Goal: Find specific page/section: Find specific page/section

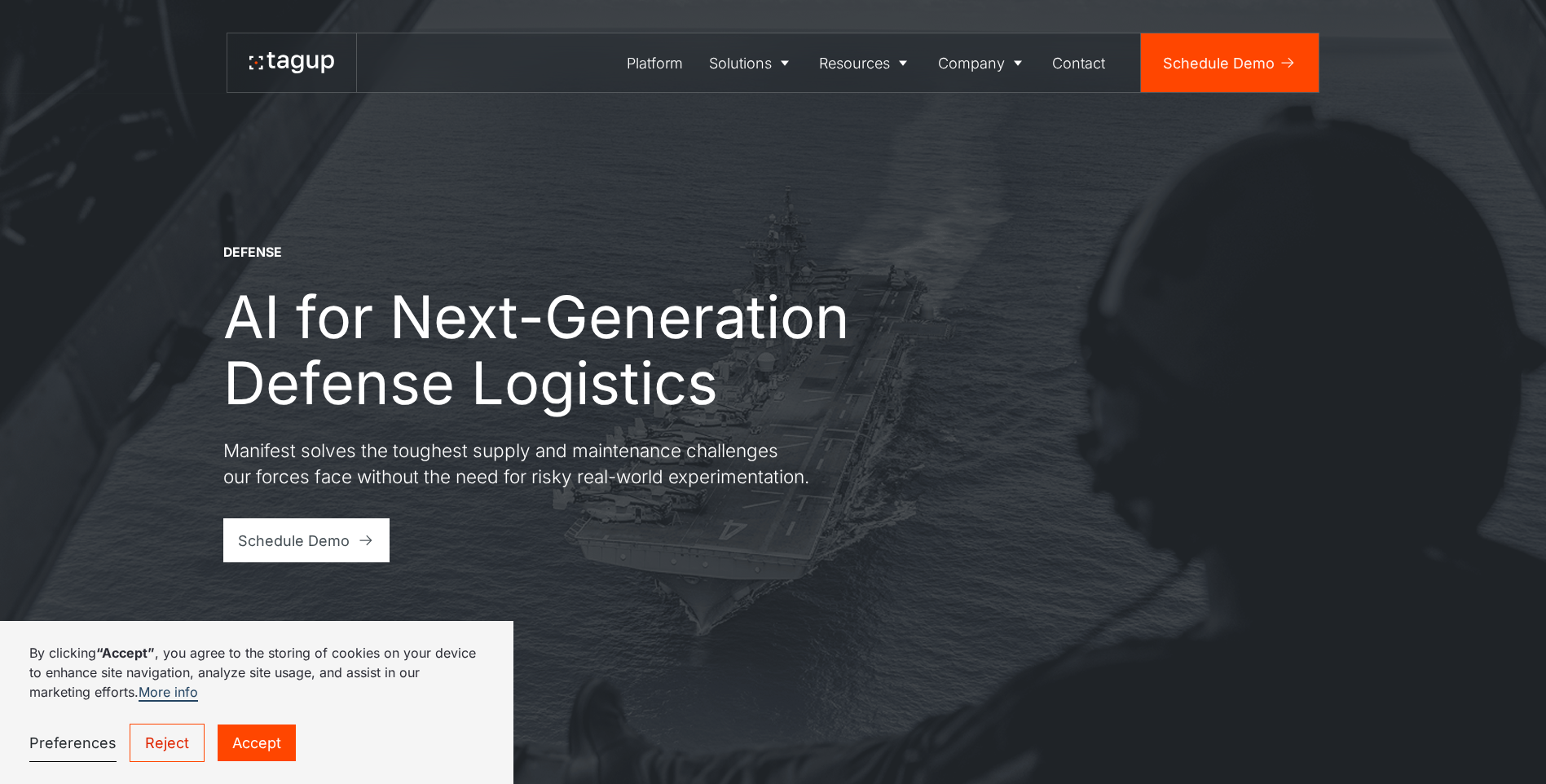
click at [231, 735] on link "Accept" at bounding box center [256, 742] width 79 height 36
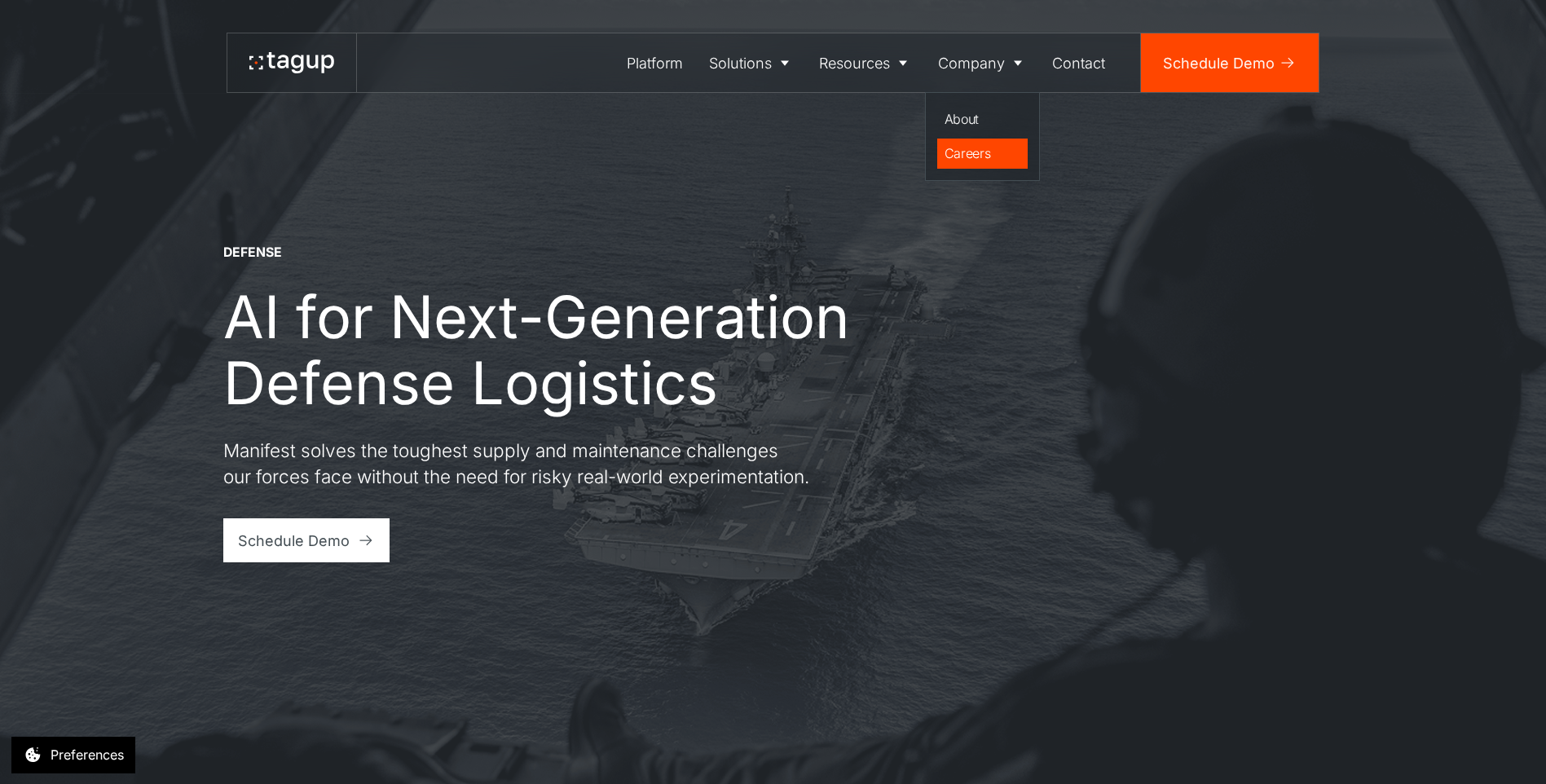
click at [962, 148] on div "Careers" at bounding box center [983, 153] width 77 height 19
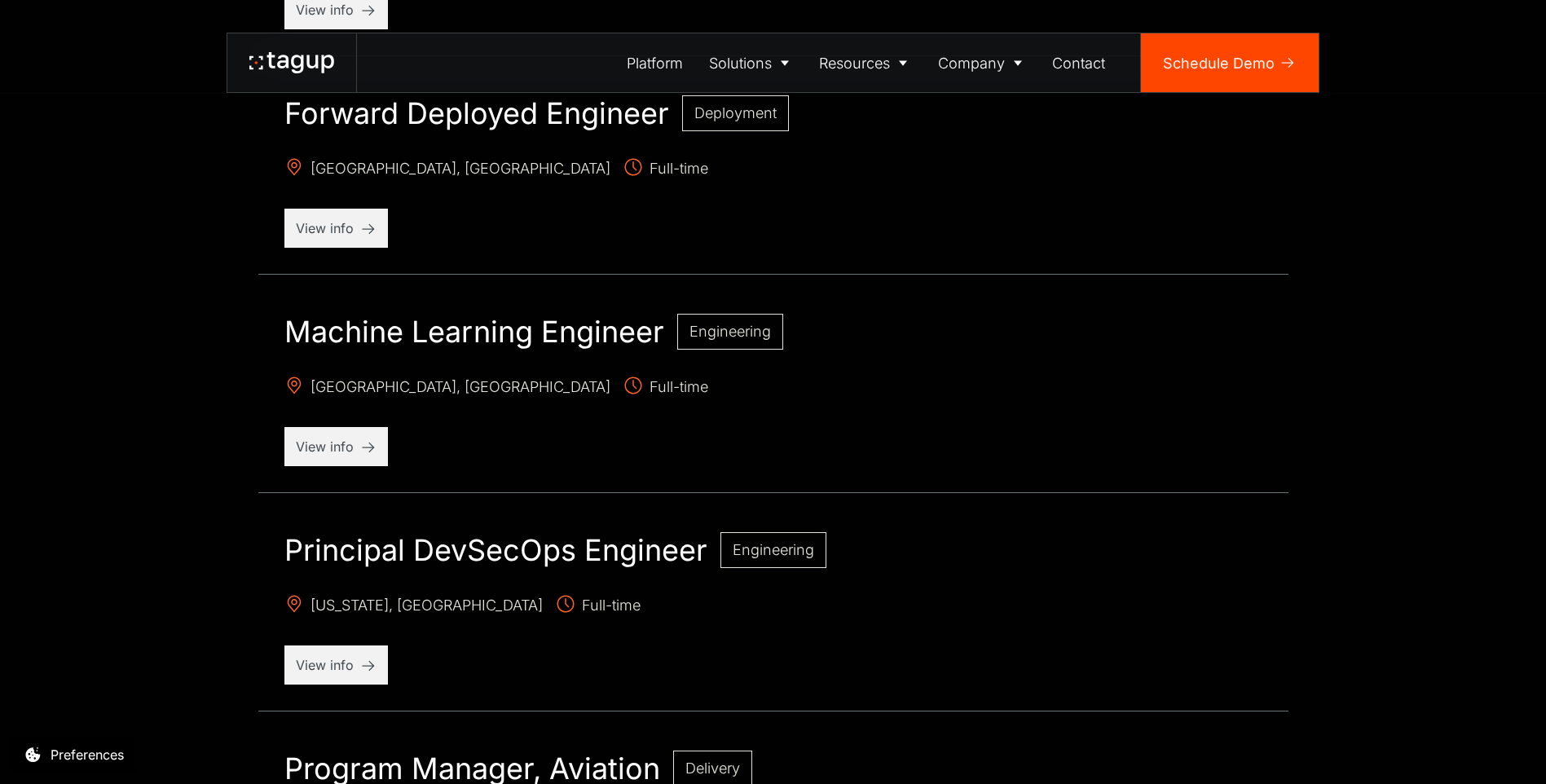
scroll to position [1549, 0]
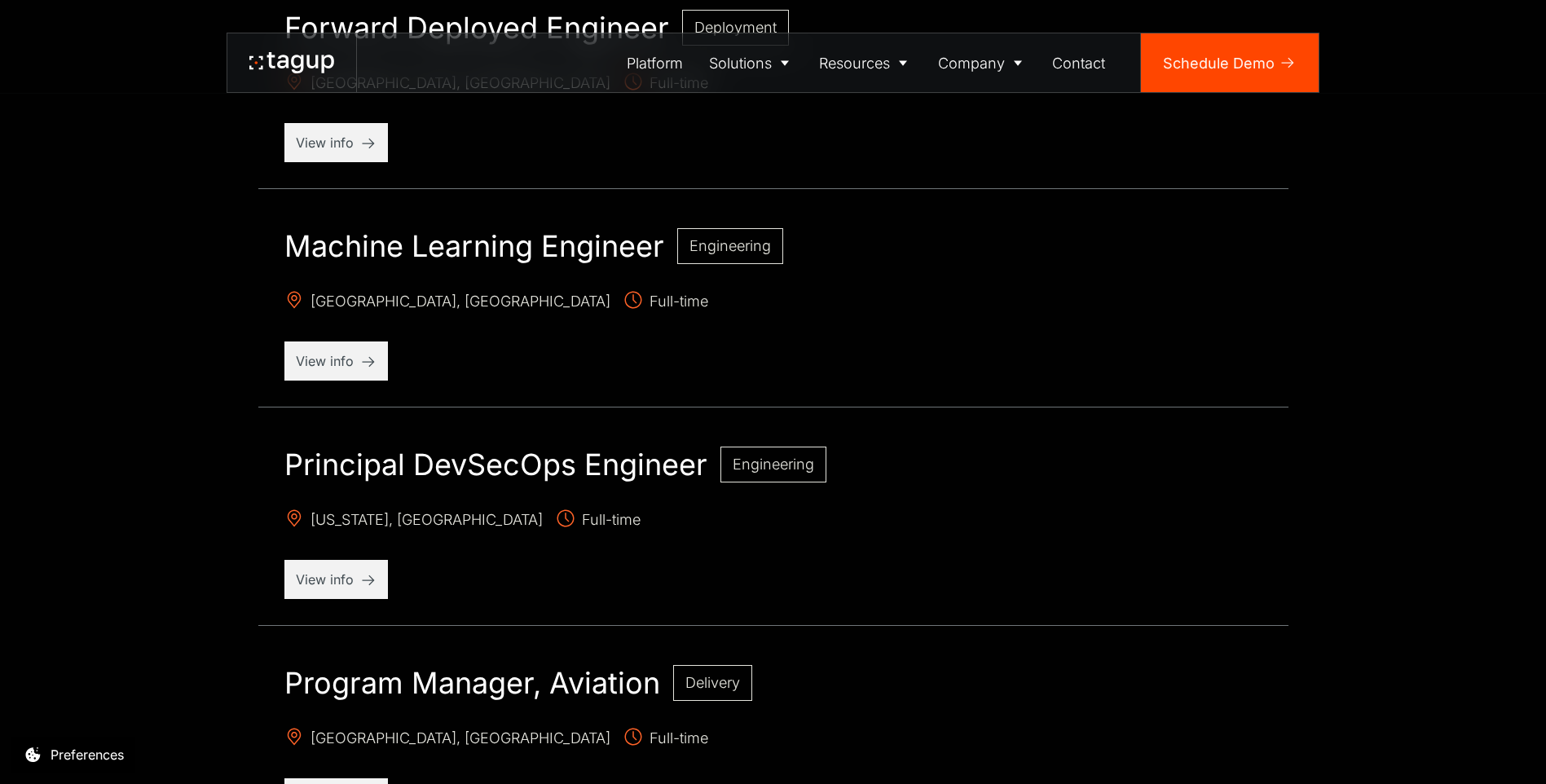
drag, startPoint x: 353, startPoint y: 354, endPoint x: 668, endPoint y: 316, distance: 317.3
click at [670, 318] on div "Machine Learning Engineer Engineering [GEOGRAPHIC_DATA], [GEOGRAPHIC_DATA] Full…" at bounding box center [773, 305] width 1030 height 205
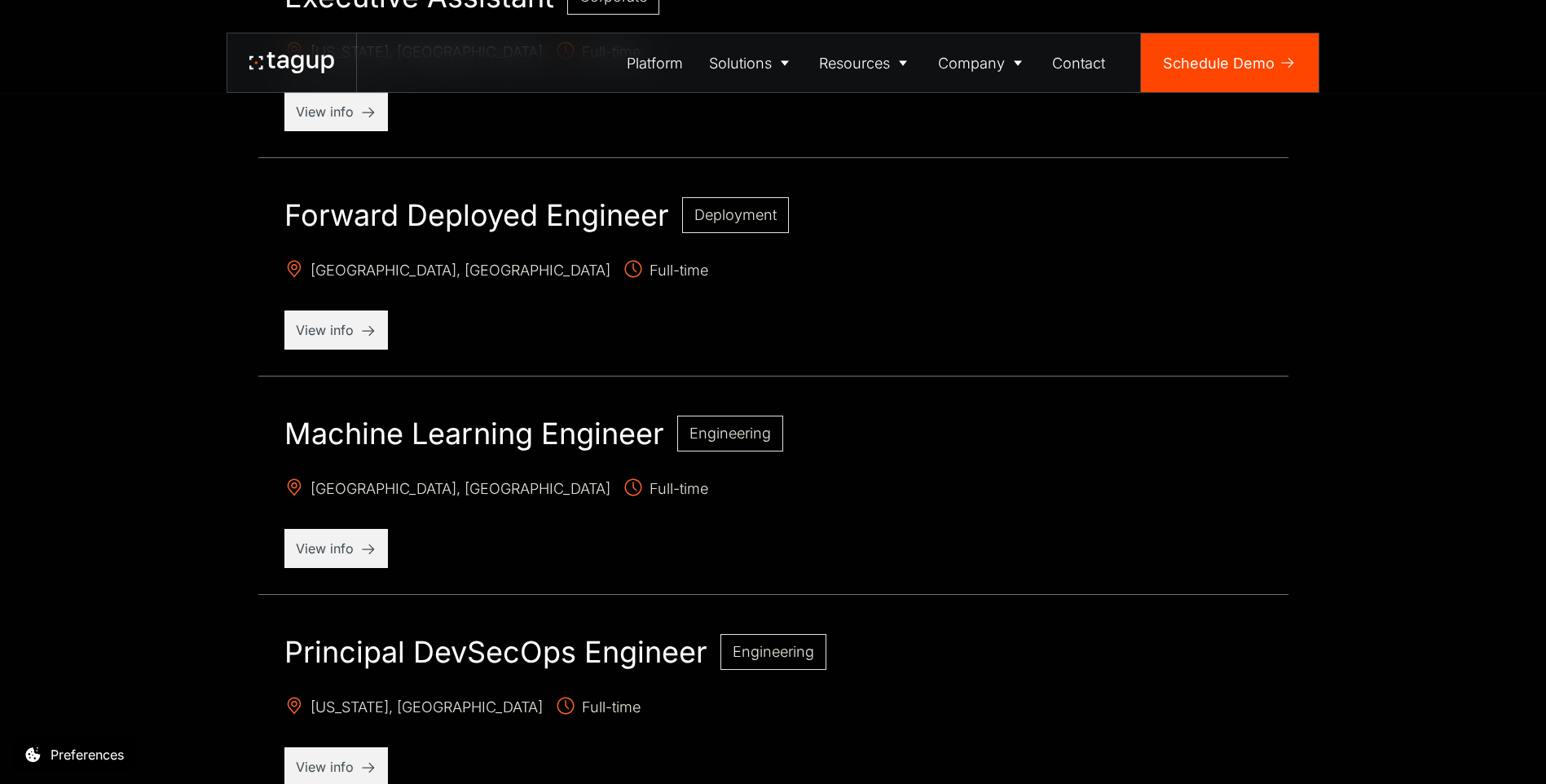
scroll to position [1549, 0]
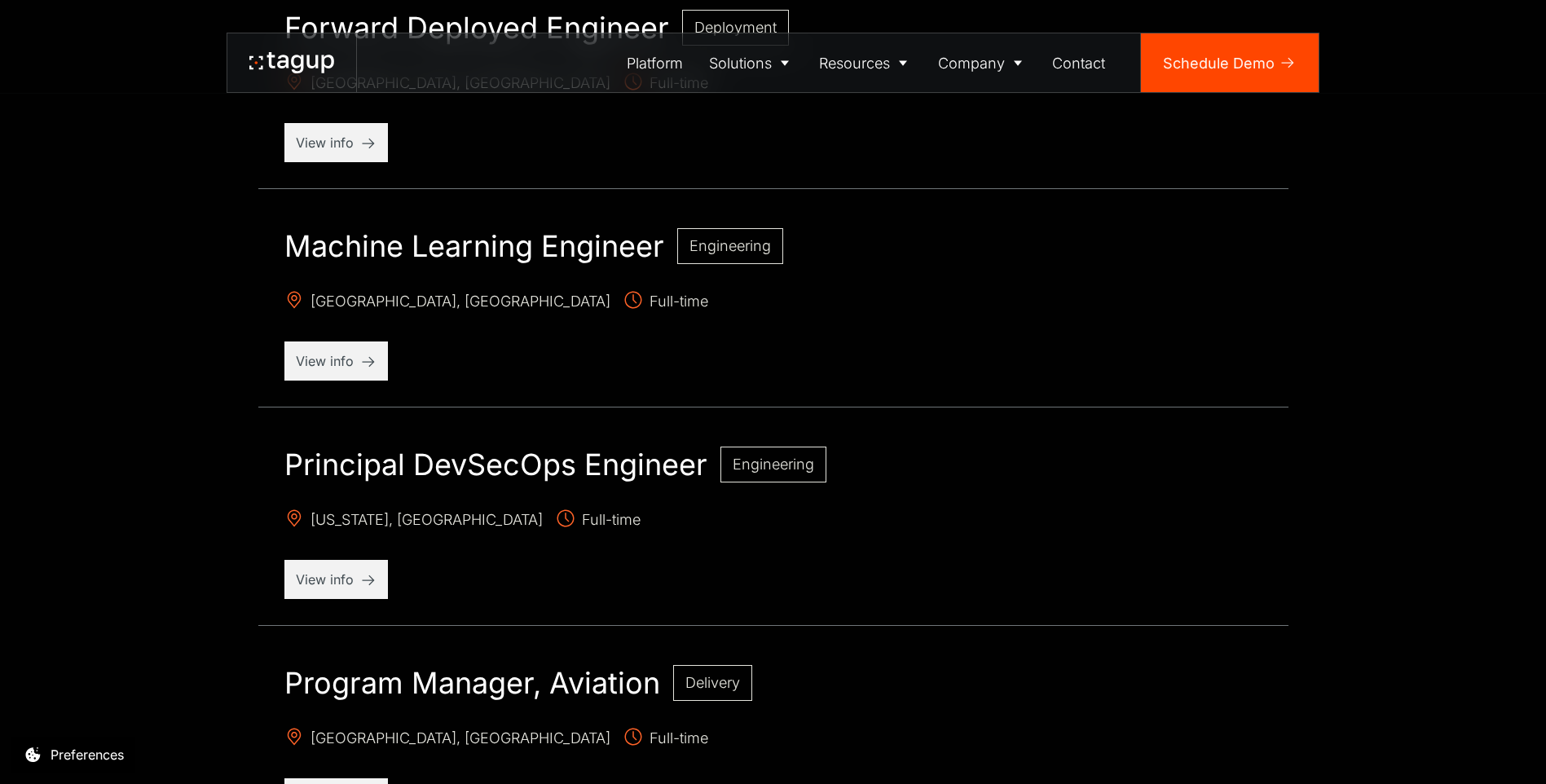
drag, startPoint x: 319, startPoint y: 361, endPoint x: 248, endPoint y: 427, distance: 96.9
drag, startPoint x: 248, startPoint y: 427, endPoint x: 620, endPoint y: 296, distance: 394.4
click at [620, 297] on p "Salt Lake City, UT Full-time" at bounding box center [773, 302] width 978 height 26
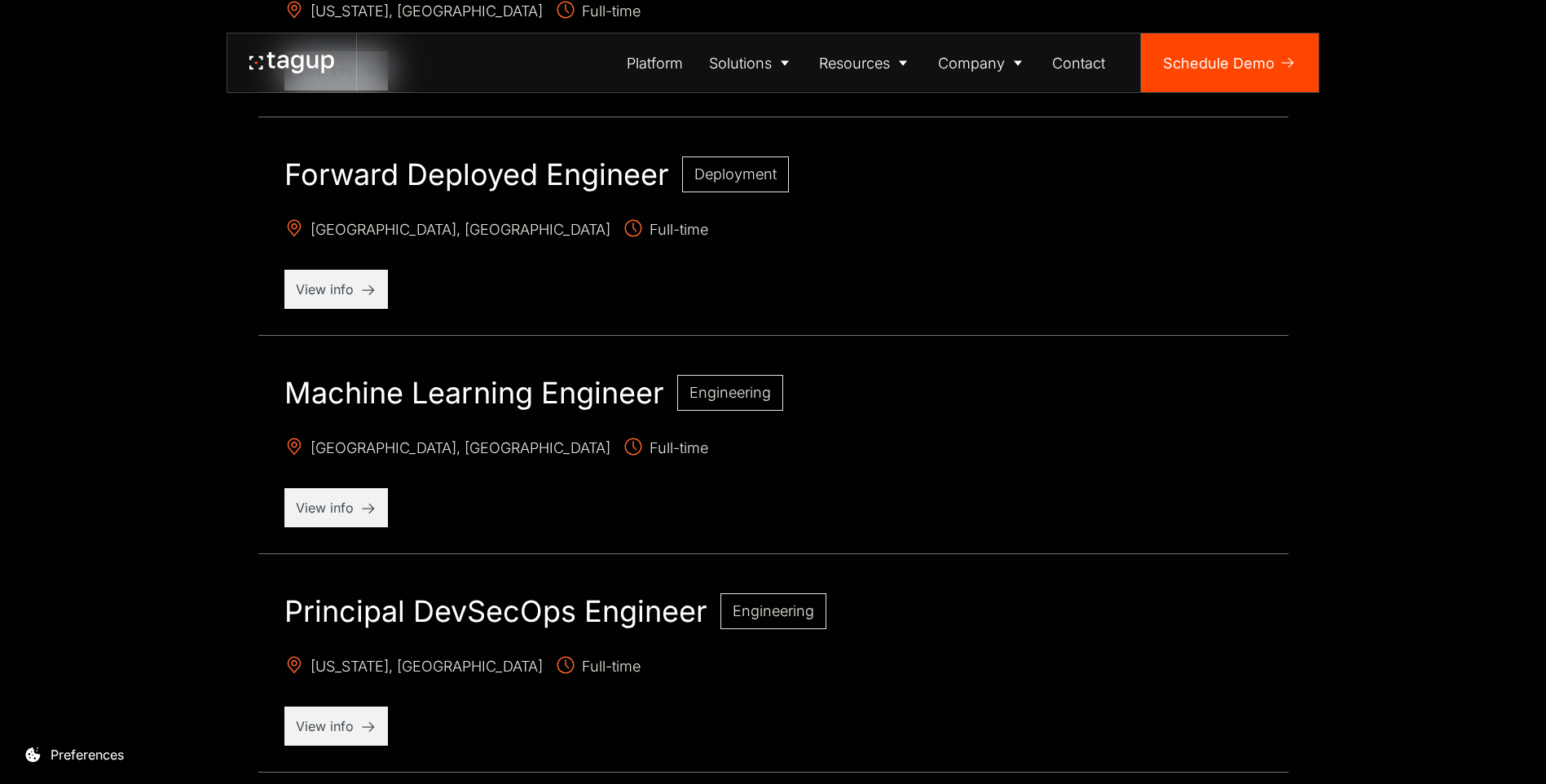
scroll to position [1385, 0]
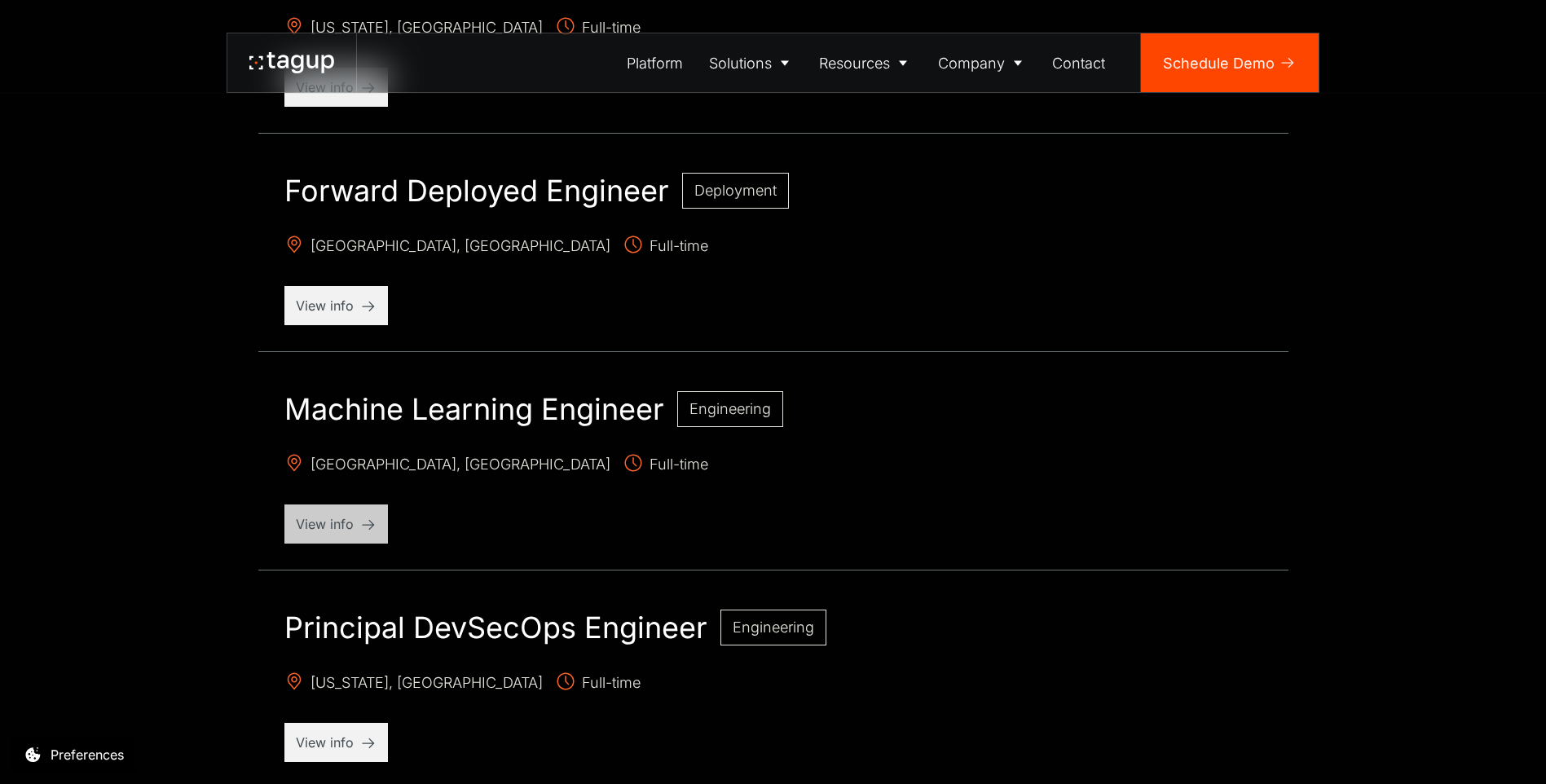
click at [354, 517] on p "View info" at bounding box center [336, 524] width 80 height 19
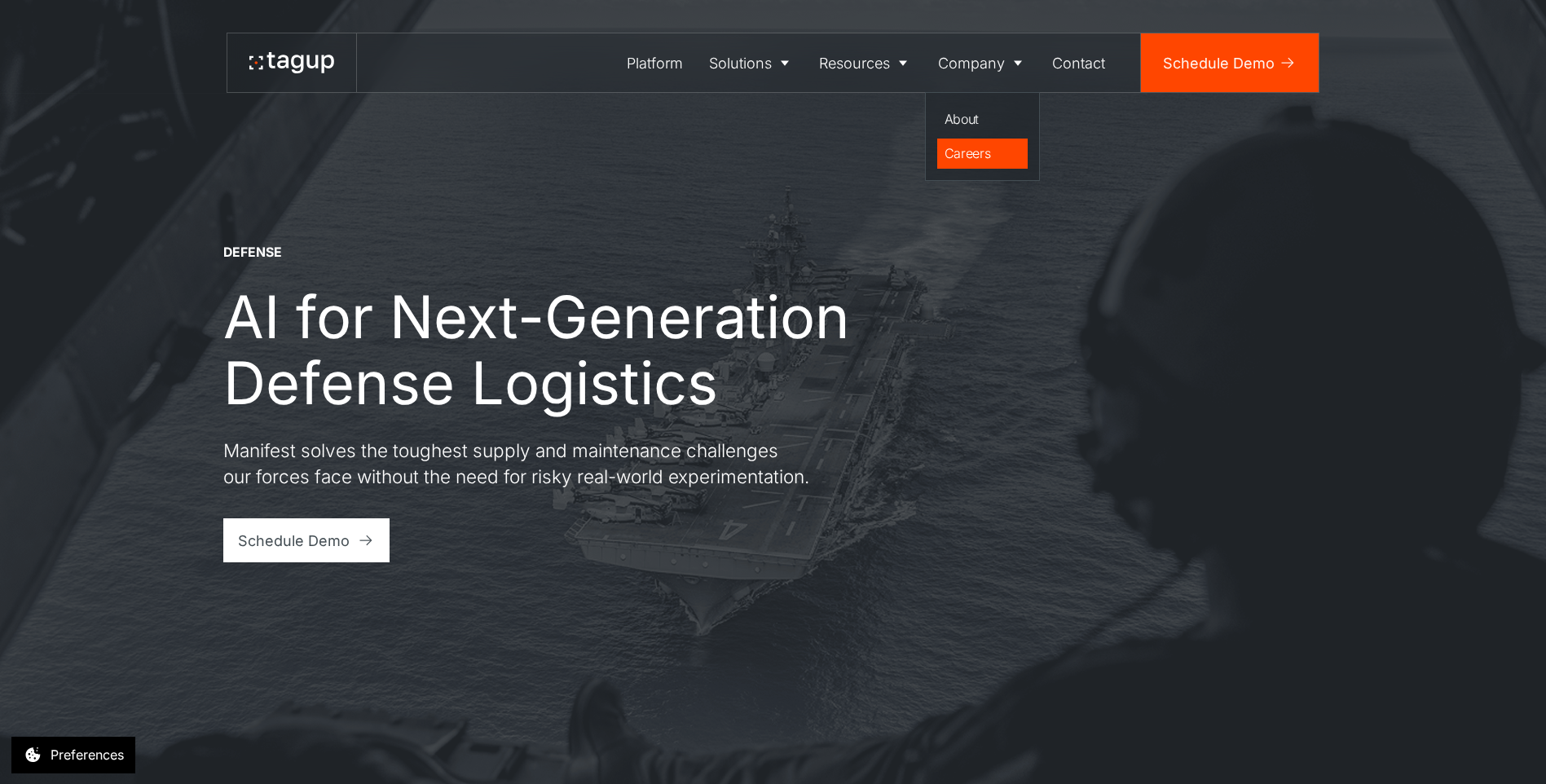
drag, startPoint x: 966, startPoint y: 152, endPoint x: 977, endPoint y: 149, distance: 11.4
click at [963, 152] on div "Careers" at bounding box center [983, 153] width 77 height 19
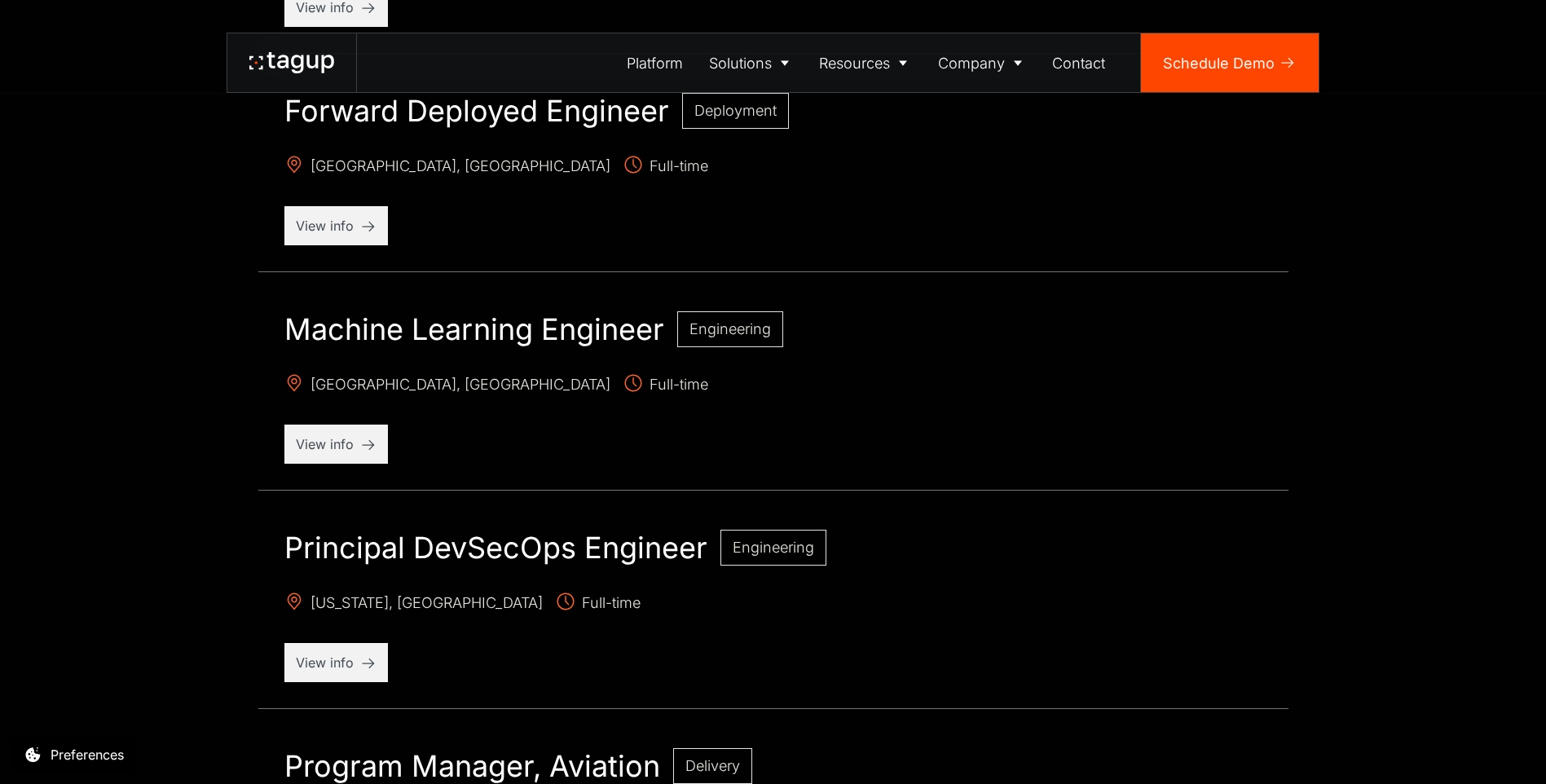
scroll to position [1467, 0]
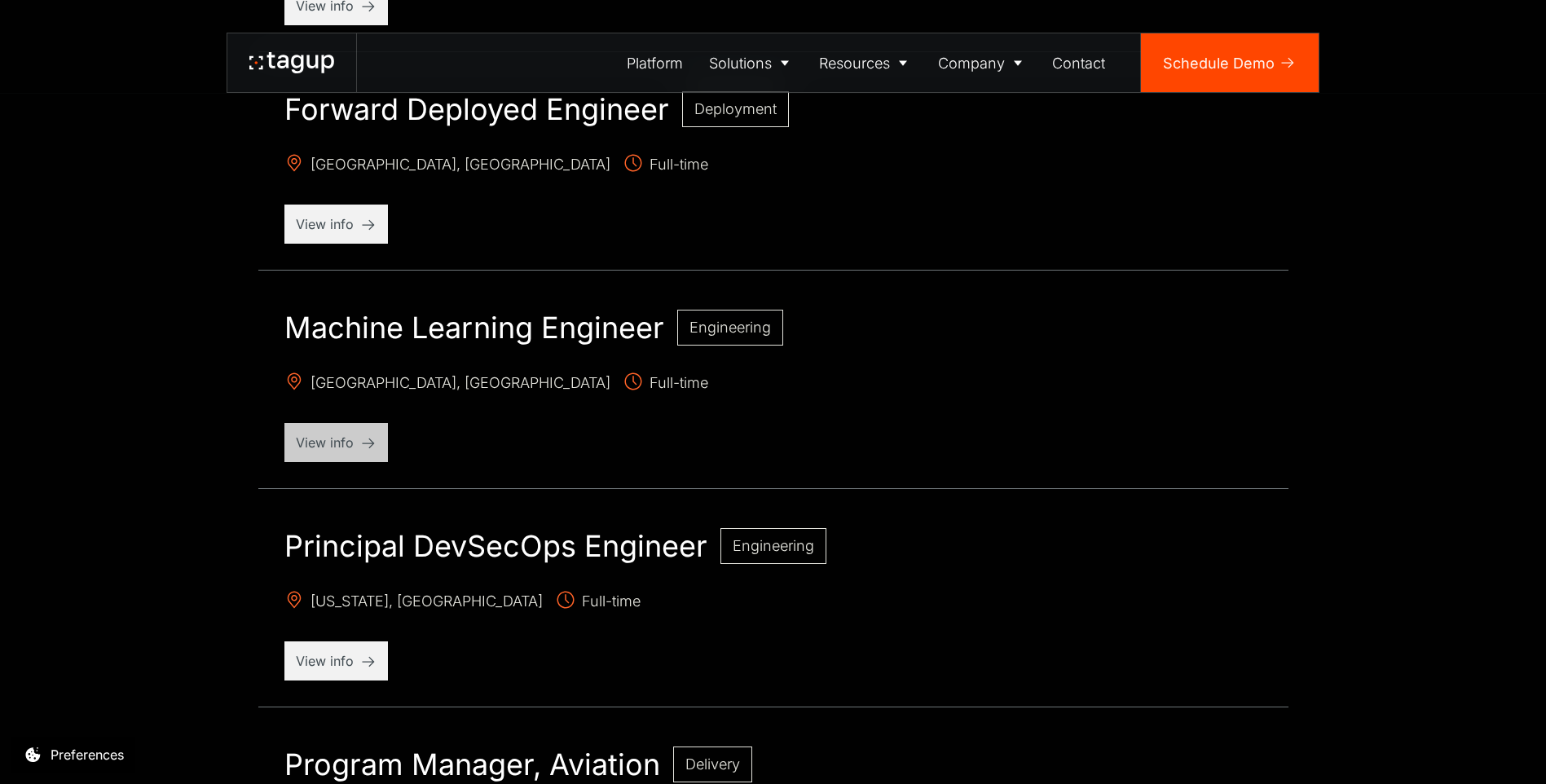
click at [329, 436] on p "View info" at bounding box center [336, 443] width 80 height 19
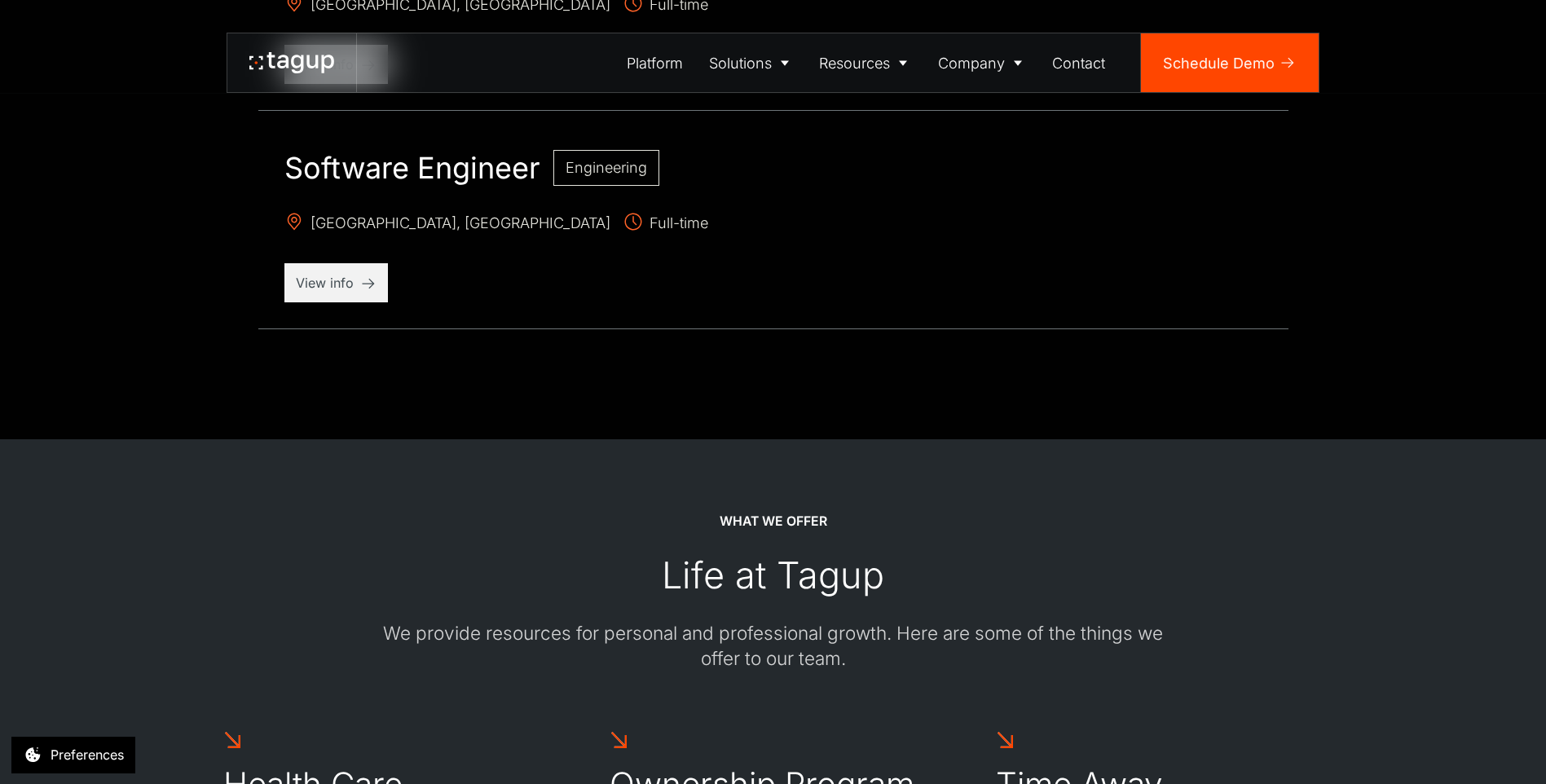
scroll to position [2037, 0]
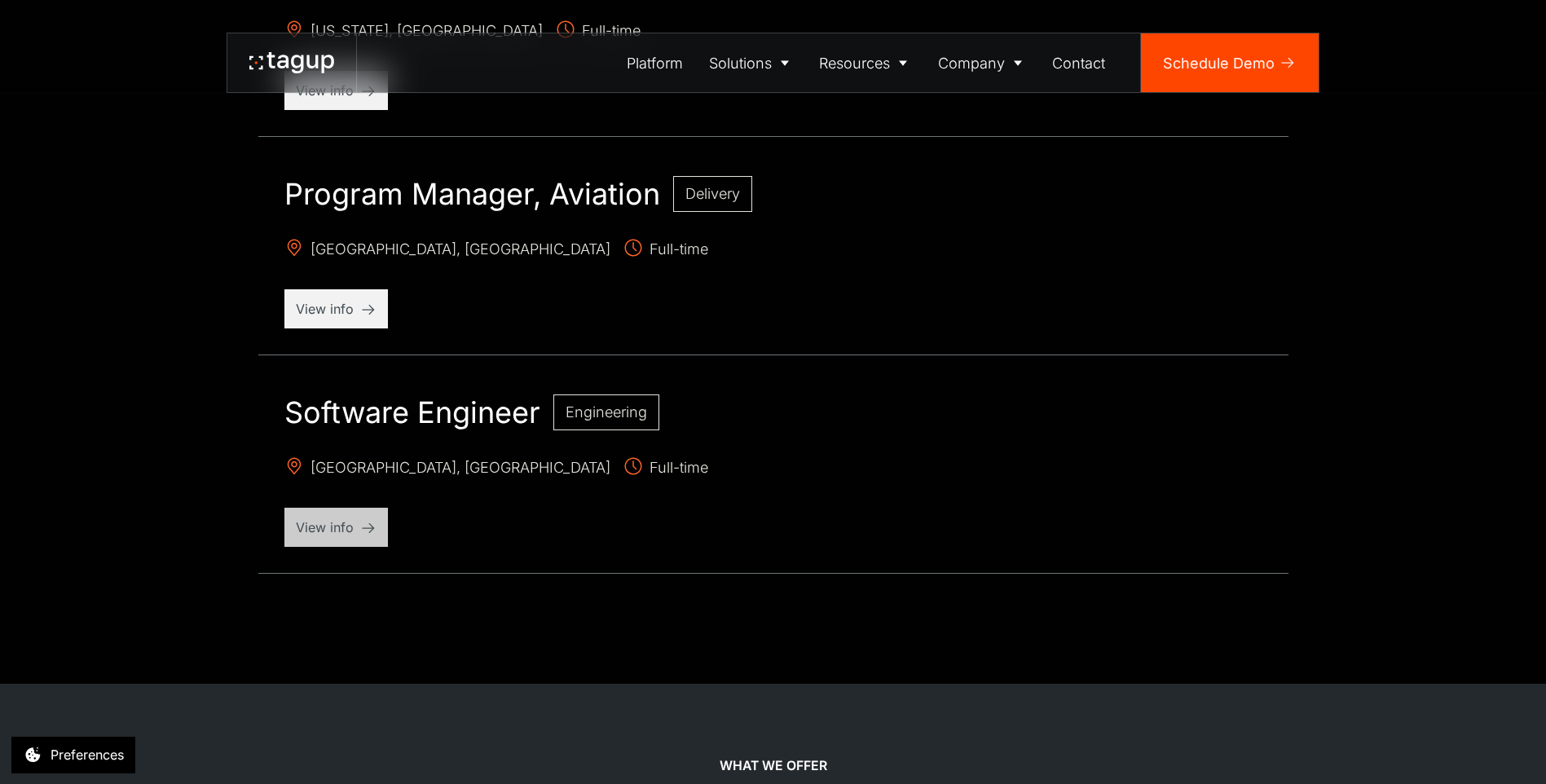
click at [350, 524] on p "View info" at bounding box center [336, 527] width 80 height 19
